Goal: Navigation & Orientation: Understand site structure

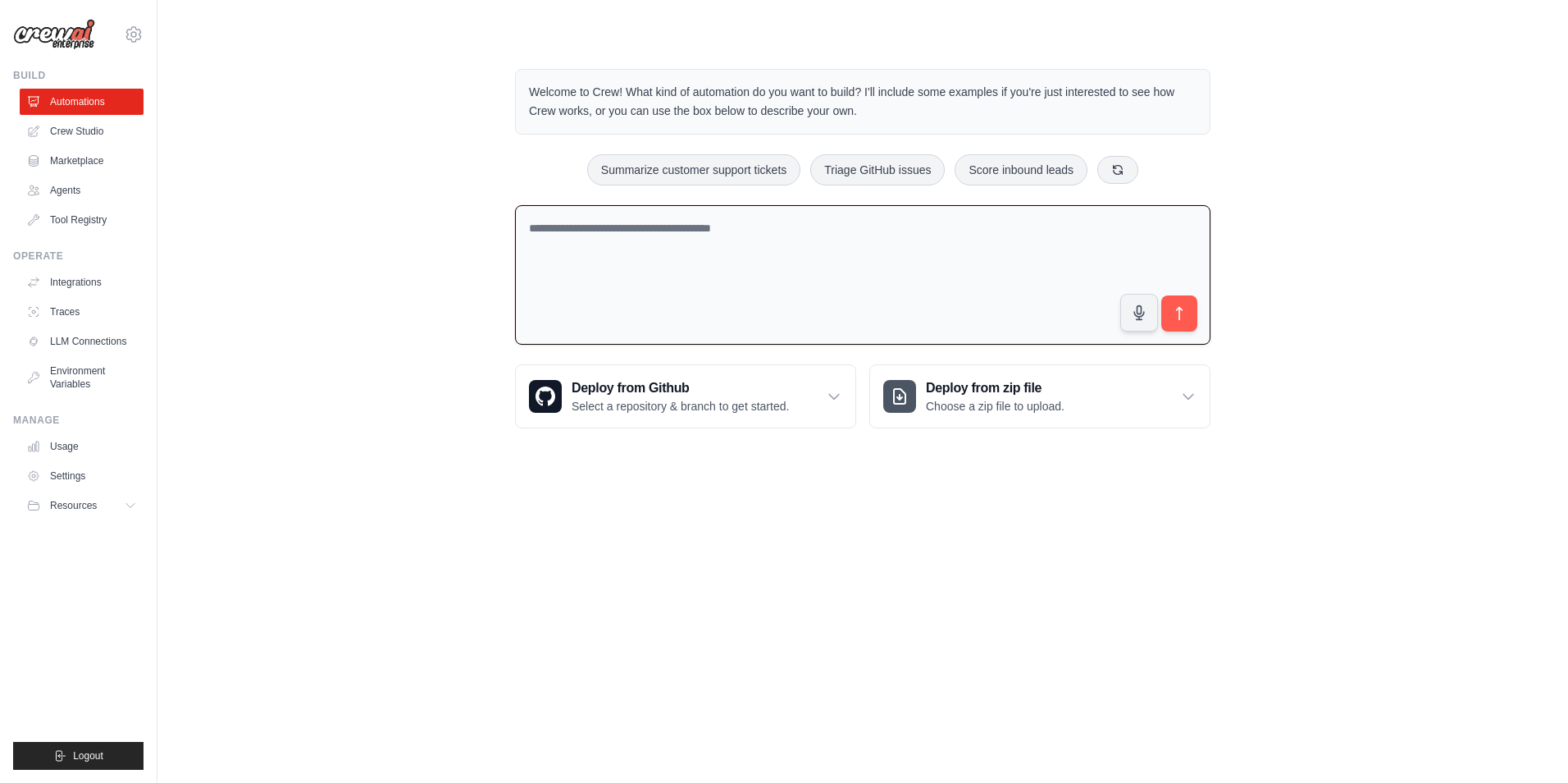
click at [830, 303] on textarea at bounding box center [863, 275] width 696 height 140
click at [97, 190] on link "Agents" at bounding box center [84, 189] width 124 height 26
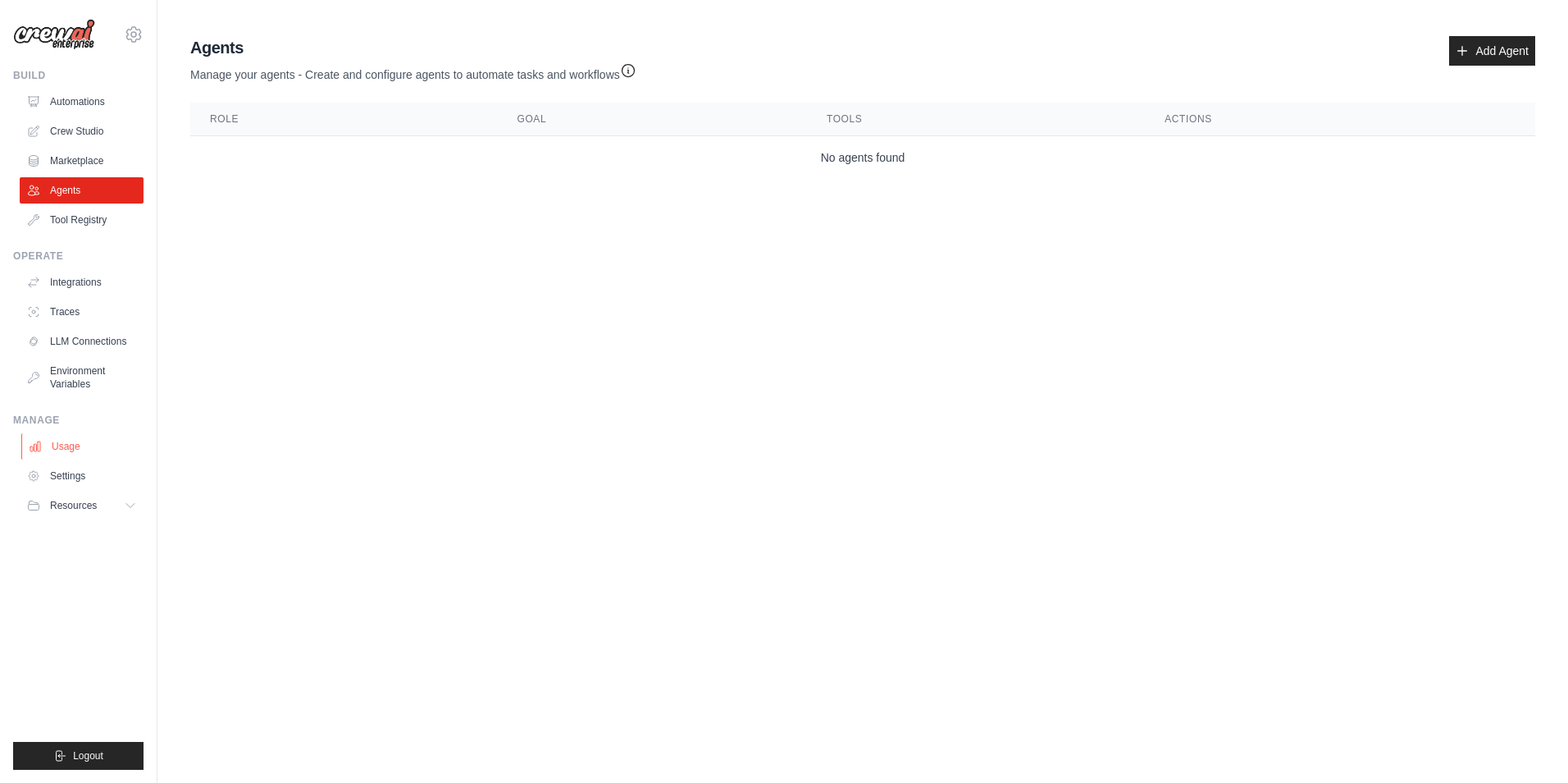
click at [119, 443] on link "Usage" at bounding box center [84, 446] width 124 height 26
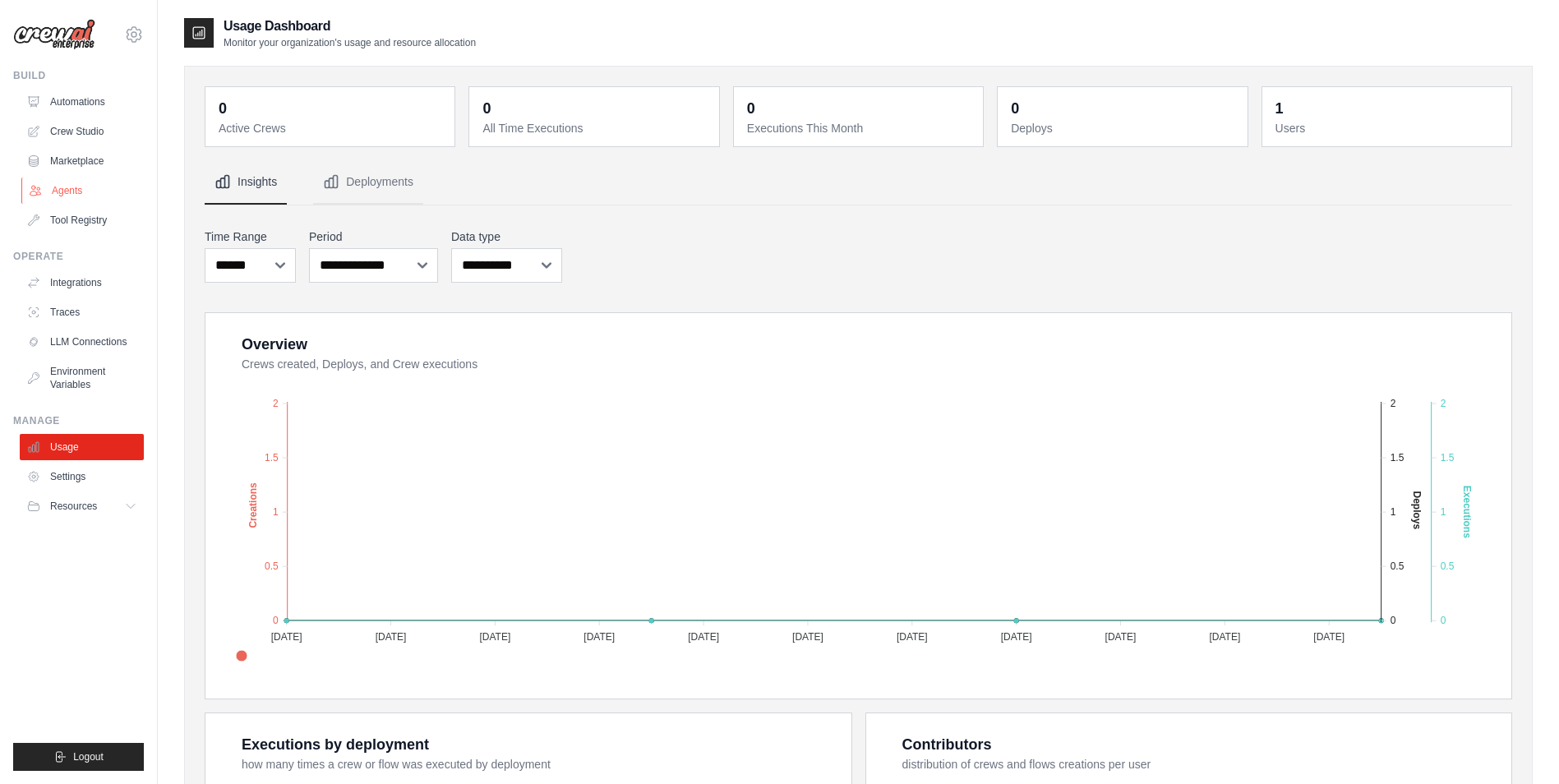
click at [95, 199] on link "Agents" at bounding box center [84, 190] width 125 height 26
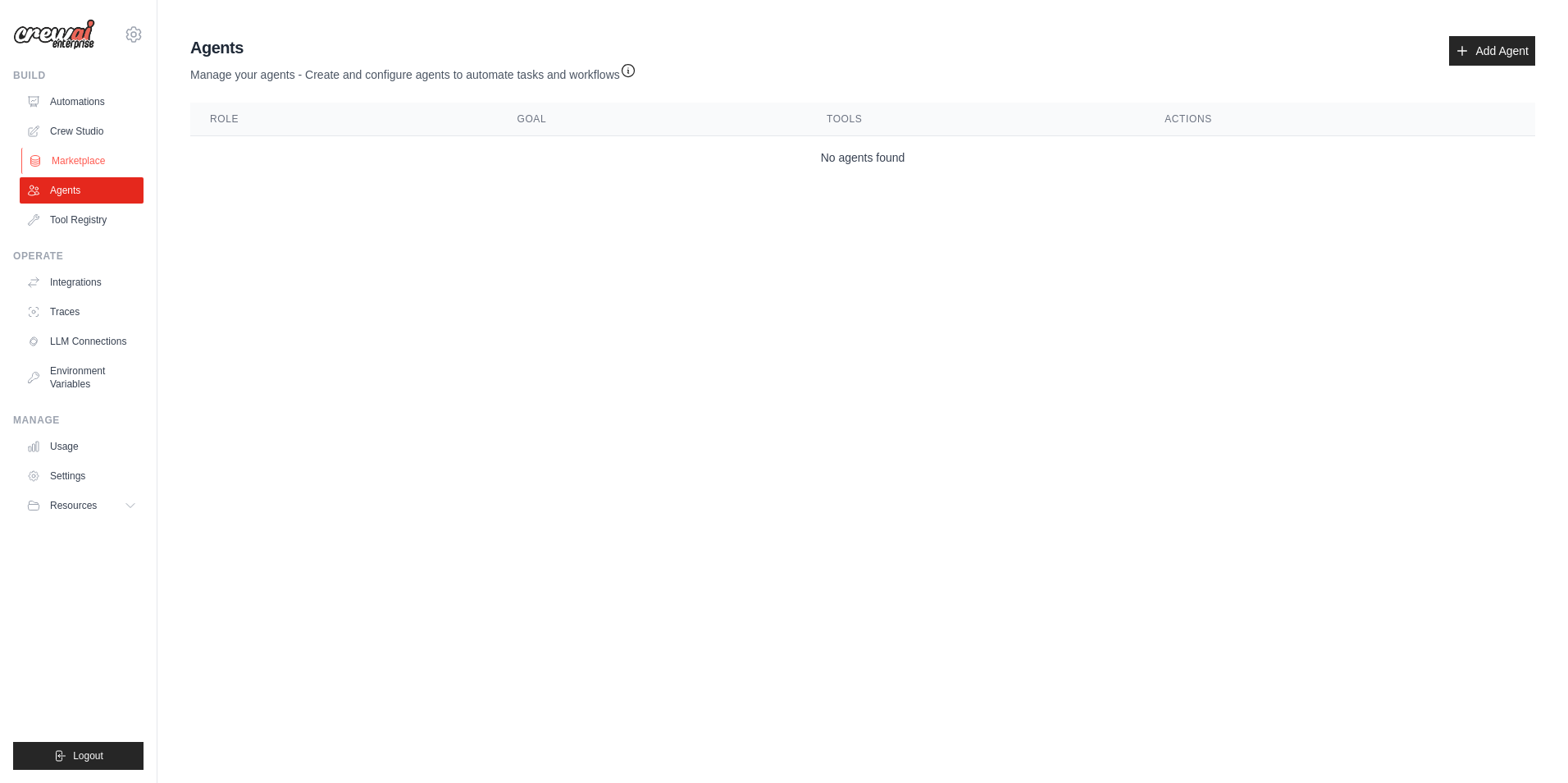
click at [119, 154] on link "Marketplace" at bounding box center [84, 160] width 124 height 26
